Goal: Find specific page/section

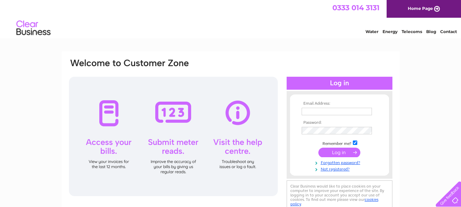
type input "saraheynon@yahoo.co.uk"
click at [339, 153] on input "submit" at bounding box center [339, 153] width 42 height 10
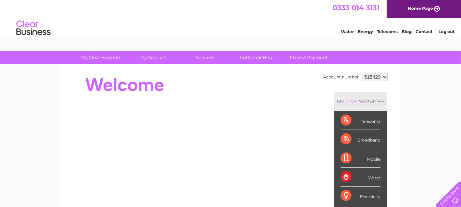
click at [366, 121] on div "Telecoms" at bounding box center [360, 120] width 40 height 19
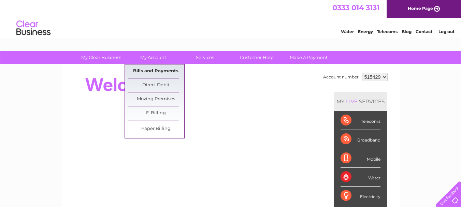
click at [150, 70] on link "Bills and Payments" at bounding box center [156, 71] width 56 height 14
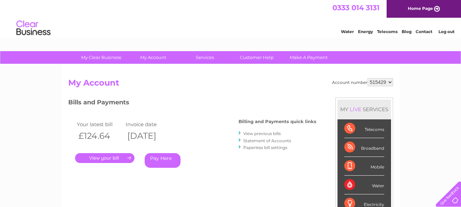
click at [115, 155] on link "." at bounding box center [104, 158] width 59 height 10
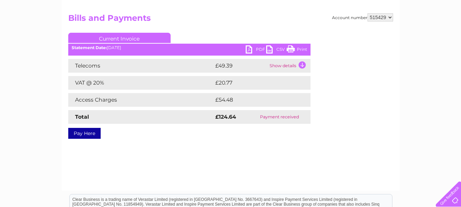
scroll to position [47, 0]
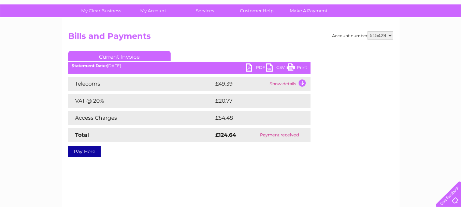
click at [289, 68] on link "Print" at bounding box center [296, 68] width 20 height 10
